Goal: Task Accomplishment & Management: Use online tool/utility

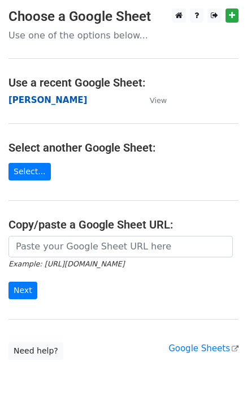
click at [53, 97] on strong "[PERSON_NAME]" at bounding box center [47, 100] width 79 height 10
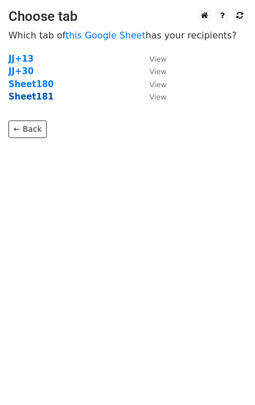
click at [34, 99] on strong "Sheet181" at bounding box center [30, 97] width 45 height 10
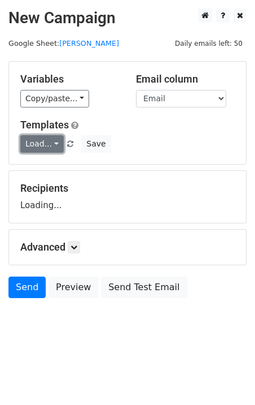
click at [41, 137] on link "Load..." at bounding box center [42, 144] width 44 height 18
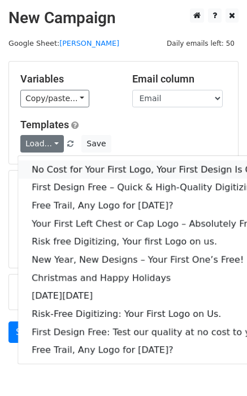
click at [57, 169] on link "No Cost for Your First Logo, Your First Design Is On Us!" at bounding box center [153, 169] width 271 height 18
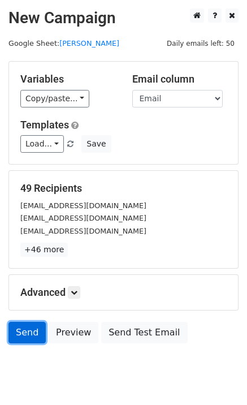
click at [29, 331] on link "Send" at bounding box center [26, 332] width 37 height 21
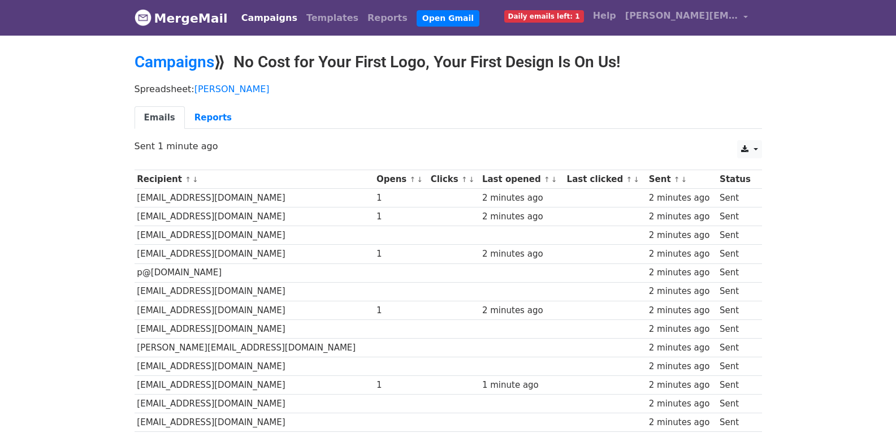
scroll to position [768, 0]
